Goal: Information Seeking & Learning: Learn about a topic

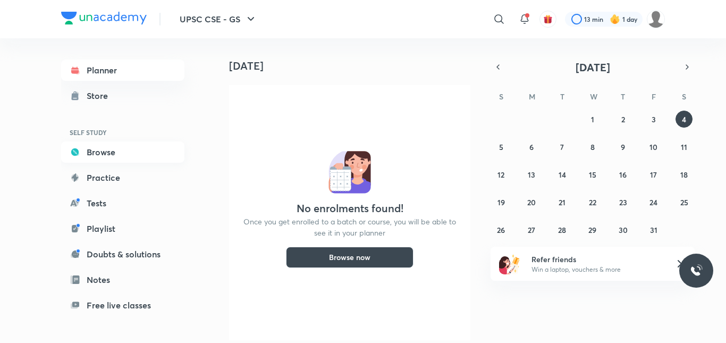
click at [71, 154] on icon at bounding box center [75, 152] width 11 height 11
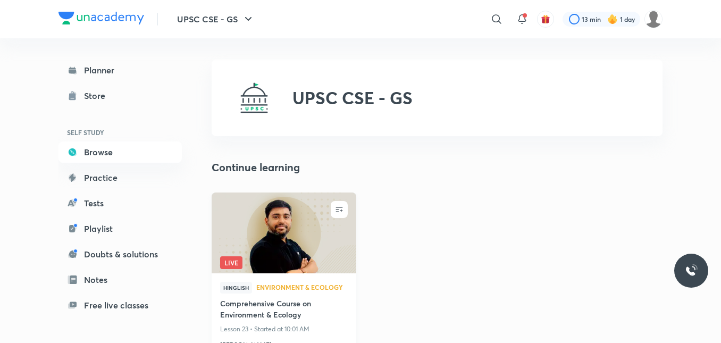
click at [245, 201] on img at bounding box center [283, 232] width 147 height 82
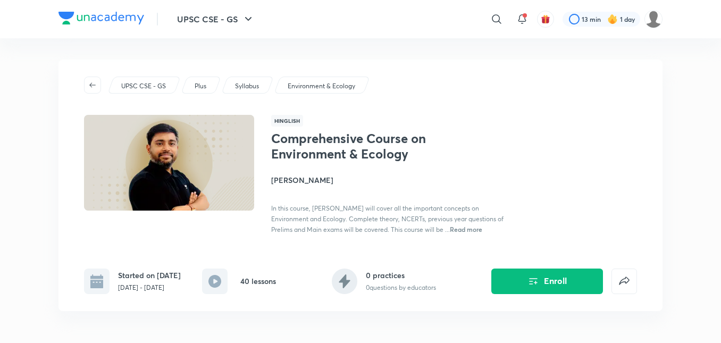
click at [308, 181] on h4 "[PERSON_NAME]" at bounding box center [390, 179] width 238 height 11
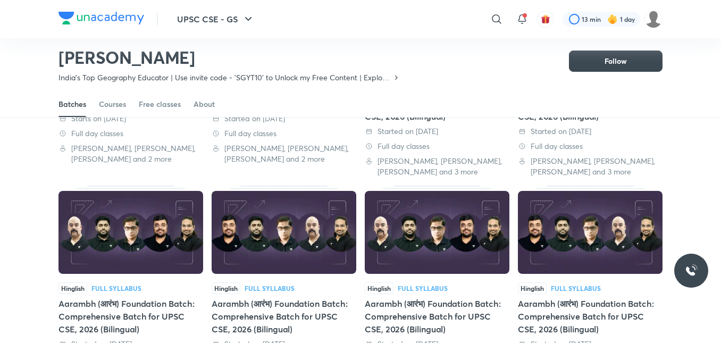
scroll to position [205, 0]
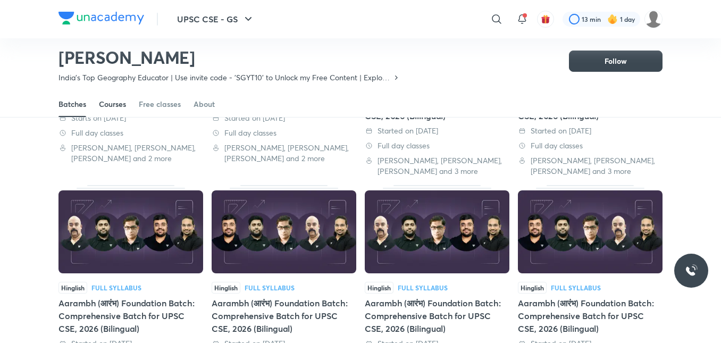
click at [126, 106] on div "Courses" at bounding box center [112, 104] width 27 height 11
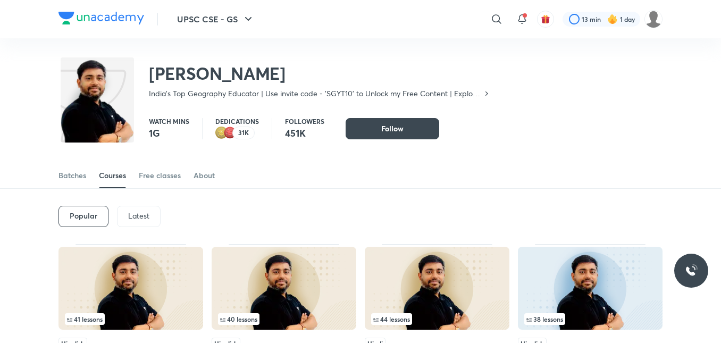
click at [133, 220] on p "Latest" at bounding box center [138, 216] width 21 height 9
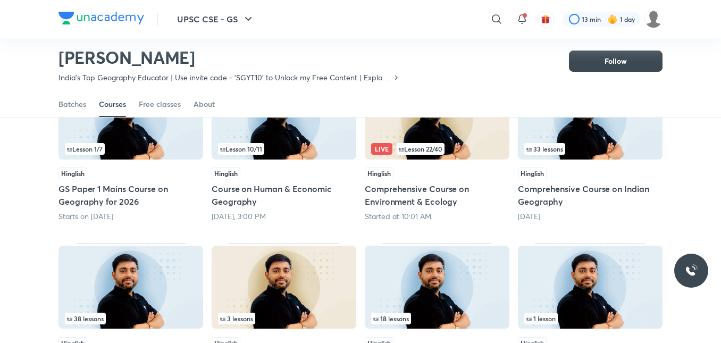
scroll to position [182, 0]
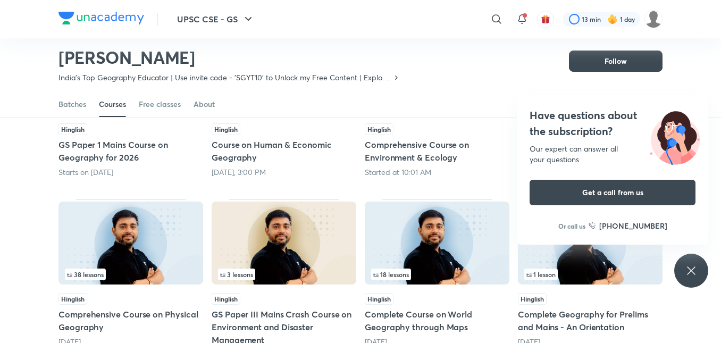
click at [696, 270] on icon at bounding box center [691, 270] width 13 height 13
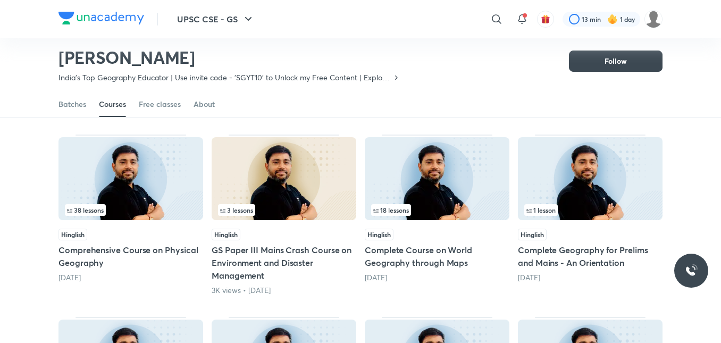
scroll to position [260, 0]
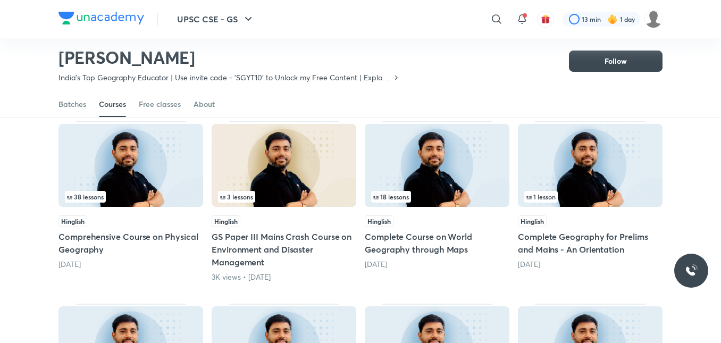
click at [179, 201] on div "38 lessons" at bounding box center [131, 197] width 132 height 12
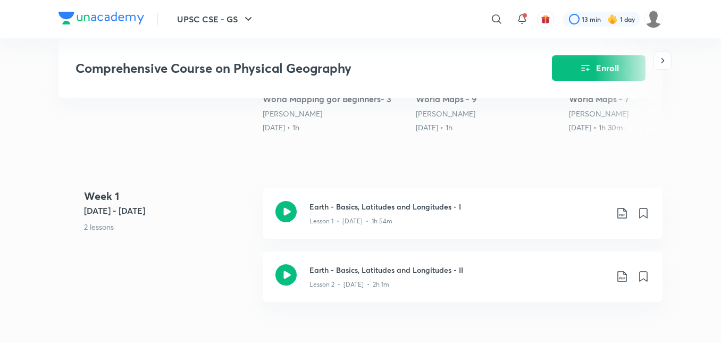
scroll to position [392, 0]
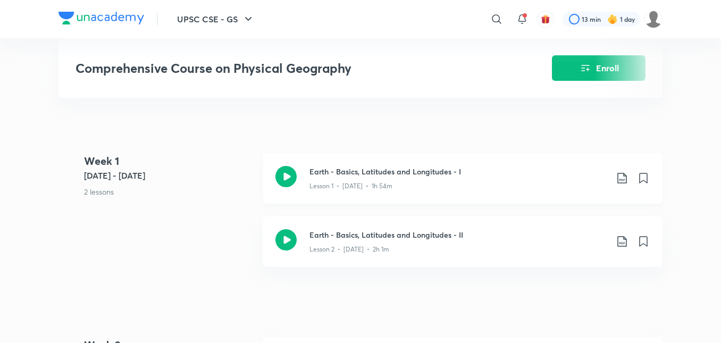
click at [282, 185] on icon at bounding box center [285, 176] width 21 height 21
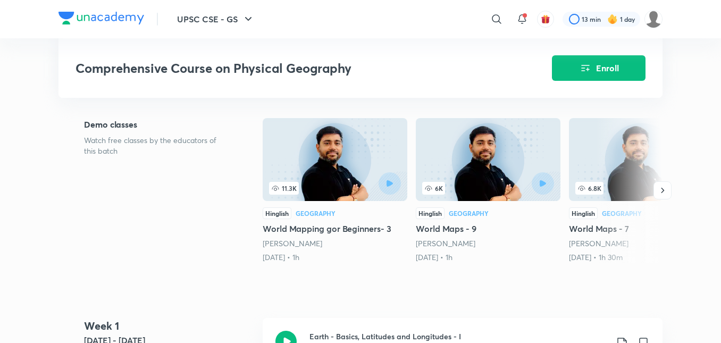
scroll to position [222, 0]
